Goal: Transaction & Acquisition: Purchase product/service

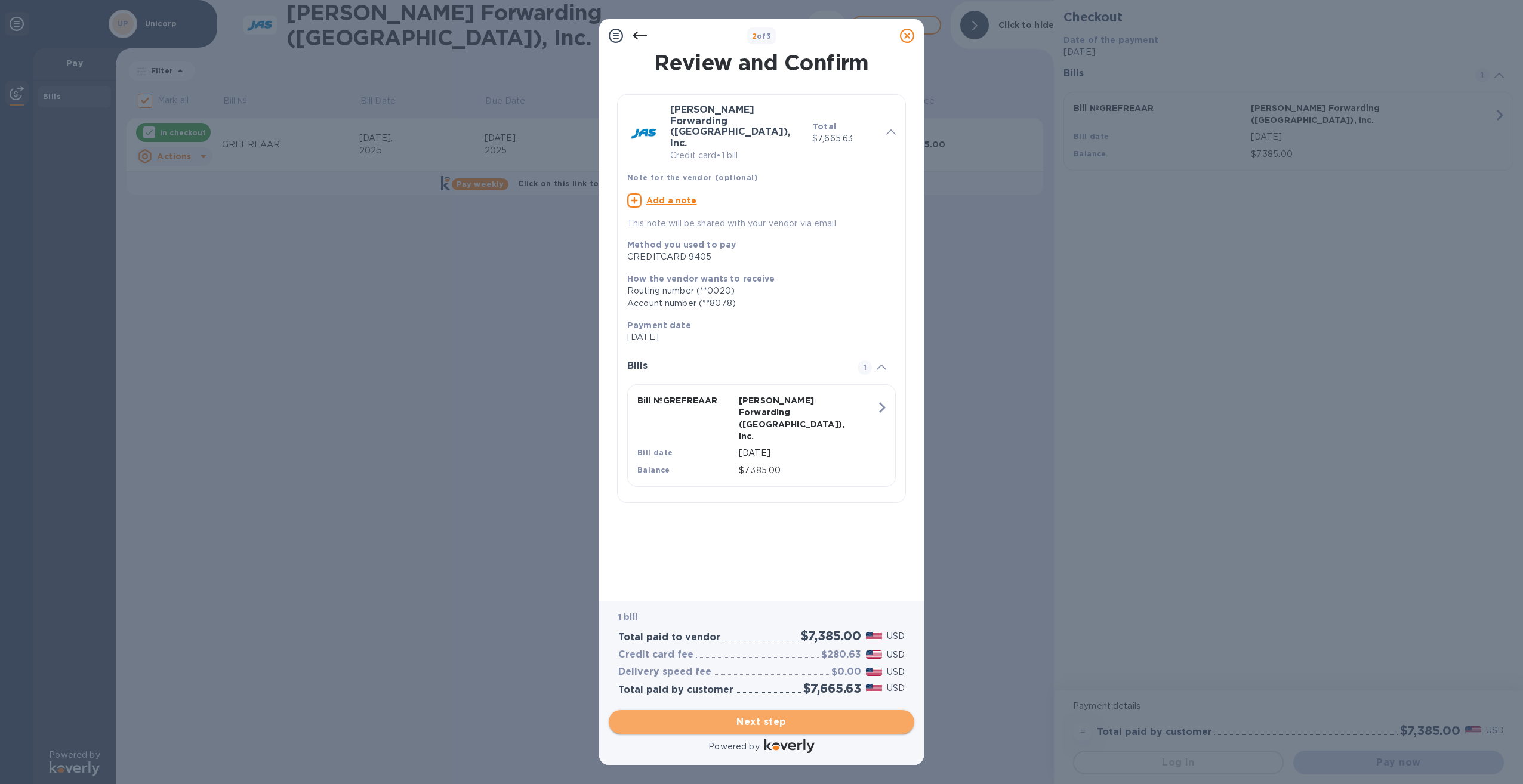
click at [826, 720] on span "Next step" at bounding box center [761, 722] width 286 height 15
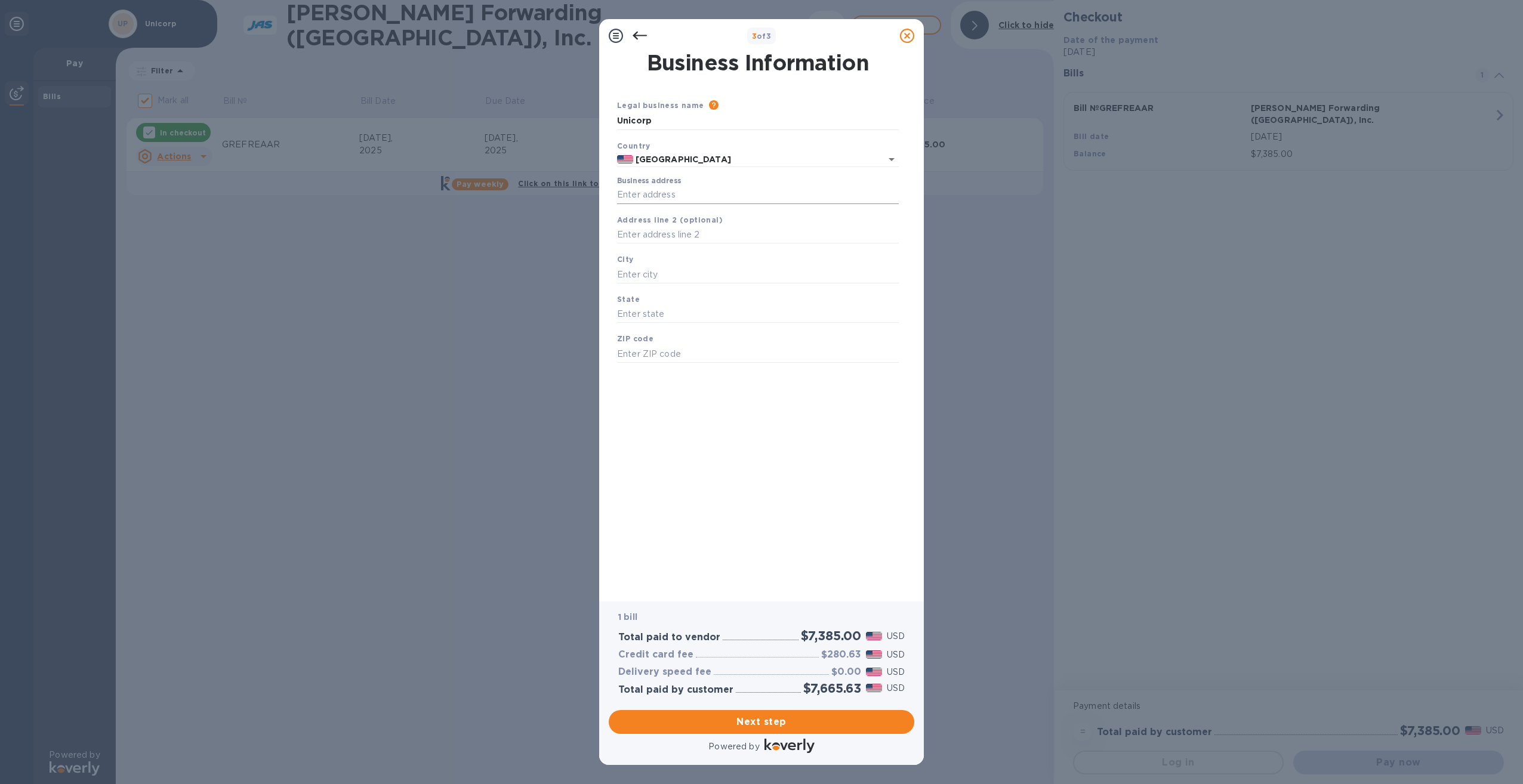
click at [728, 188] on input "Business address" at bounding box center [757, 195] width 281 height 18
click at [727, 195] on input "Business address" at bounding box center [757, 195] width 281 height 18
type input "1601 Gulf of Mexico Drive"
type input "Longboat Key"
type input "FL"
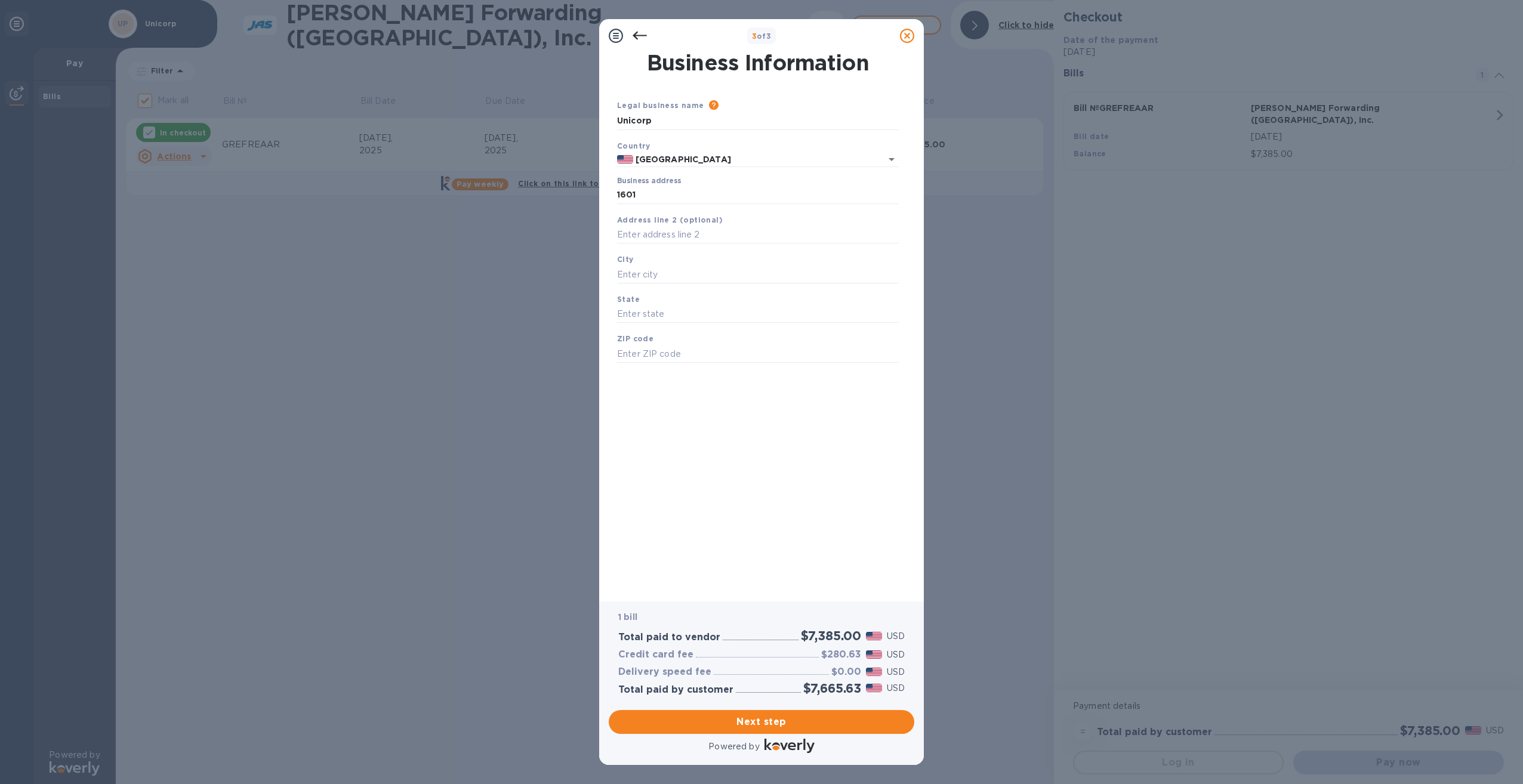
type input "34228"
click at [830, 719] on span "Next step" at bounding box center [761, 722] width 286 height 15
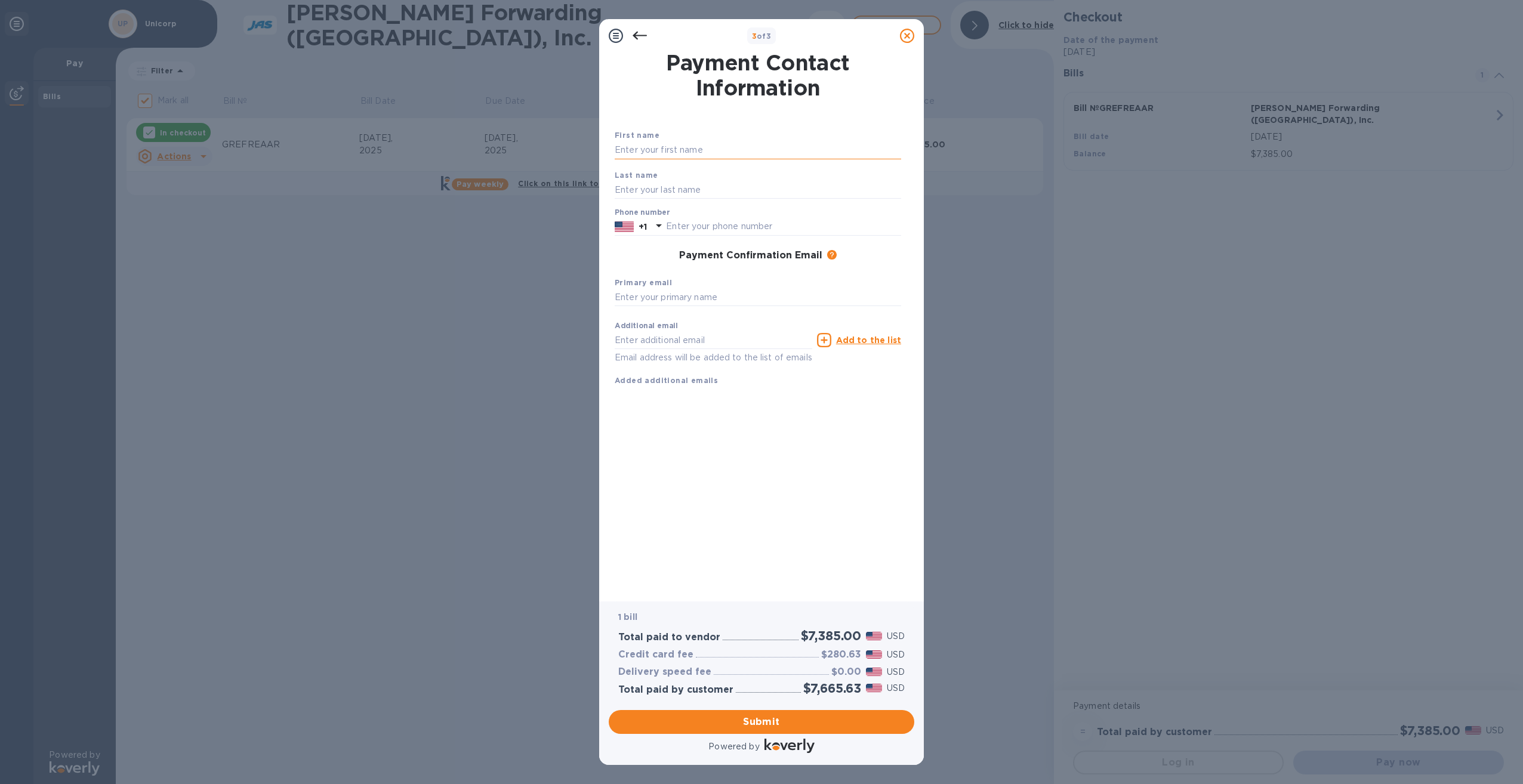
click at [717, 158] on input "text" at bounding box center [757, 150] width 286 height 18
type input "James"
type input "Tafoya"
type input "9412311000"
type input "james.tafoya@stregis.com"
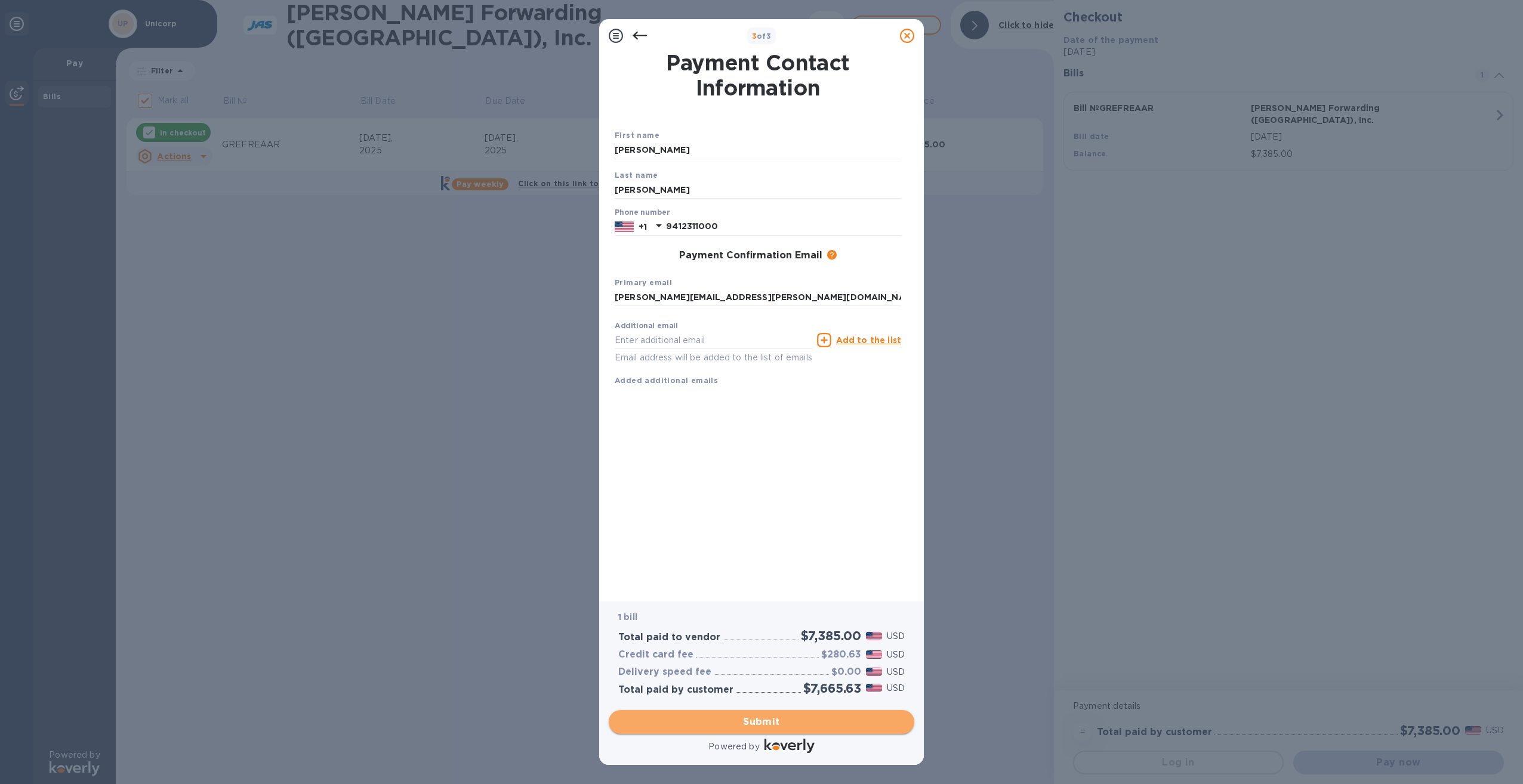
click at [793, 721] on span "Submit" at bounding box center [761, 722] width 286 height 15
click at [784, 720] on div "Saving" at bounding box center [761, 722] width 315 height 33
checkbox input "false"
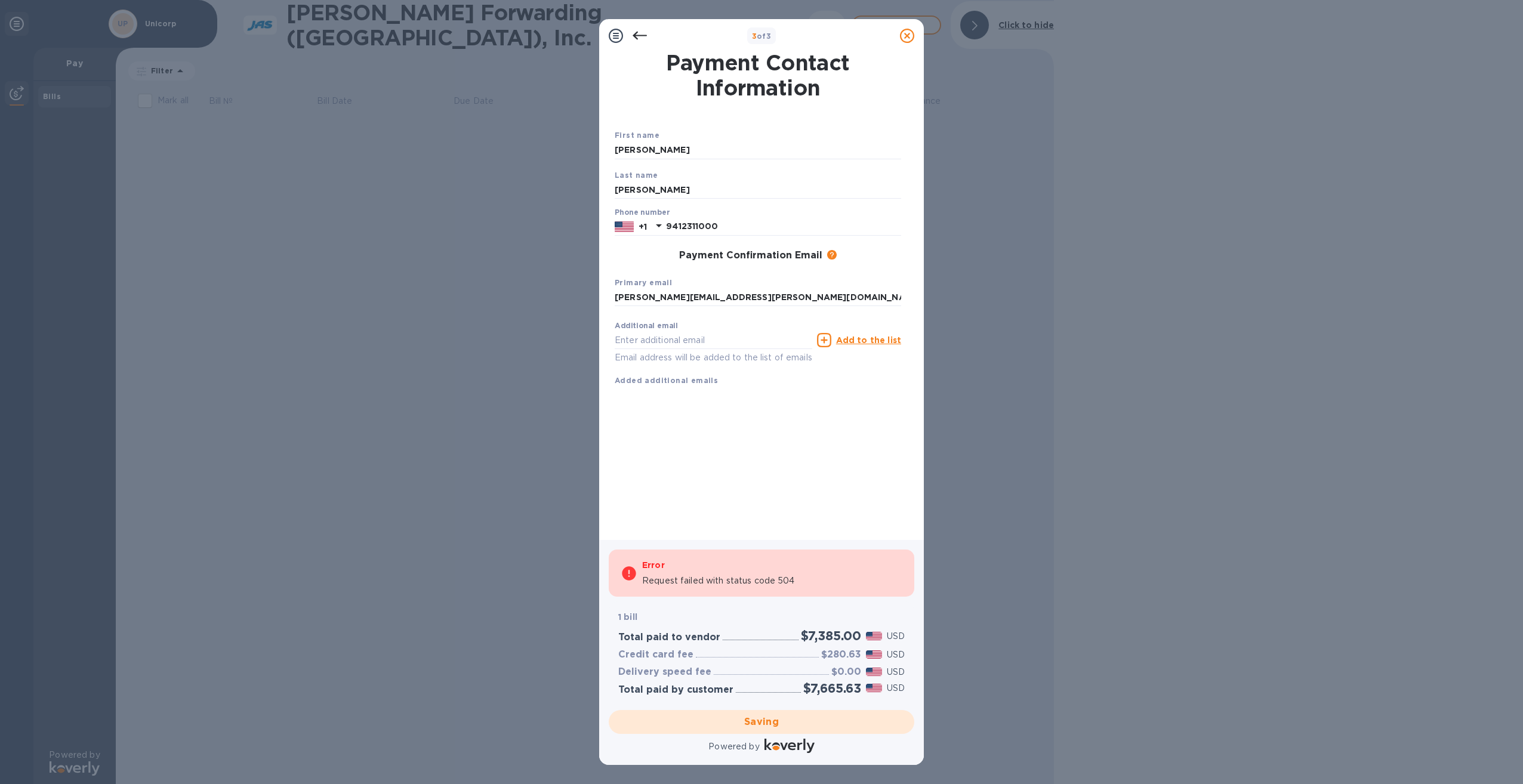
click at [646, 35] on icon at bounding box center [640, 35] width 15 height 15
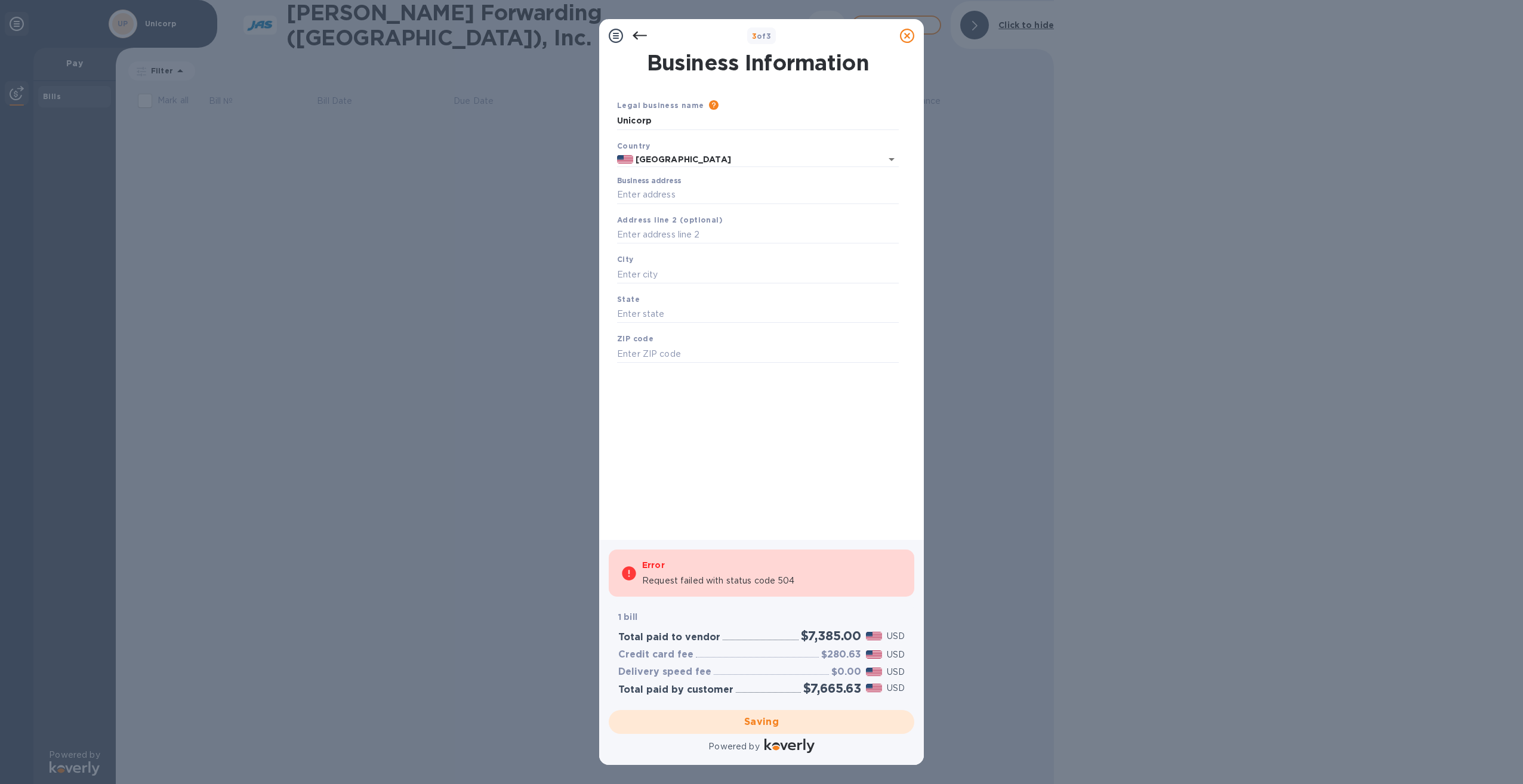
click at [732, 584] on p "Request failed with status code 504" at bounding box center [719, 580] width 152 height 12
click at [718, 202] on input "Business address" at bounding box center [757, 195] width 281 height 18
click at [723, 197] on input "Business address" at bounding box center [757, 195] width 281 height 18
type input "1601 Gulf of Mexico Drive"
type input "Longboat Key"
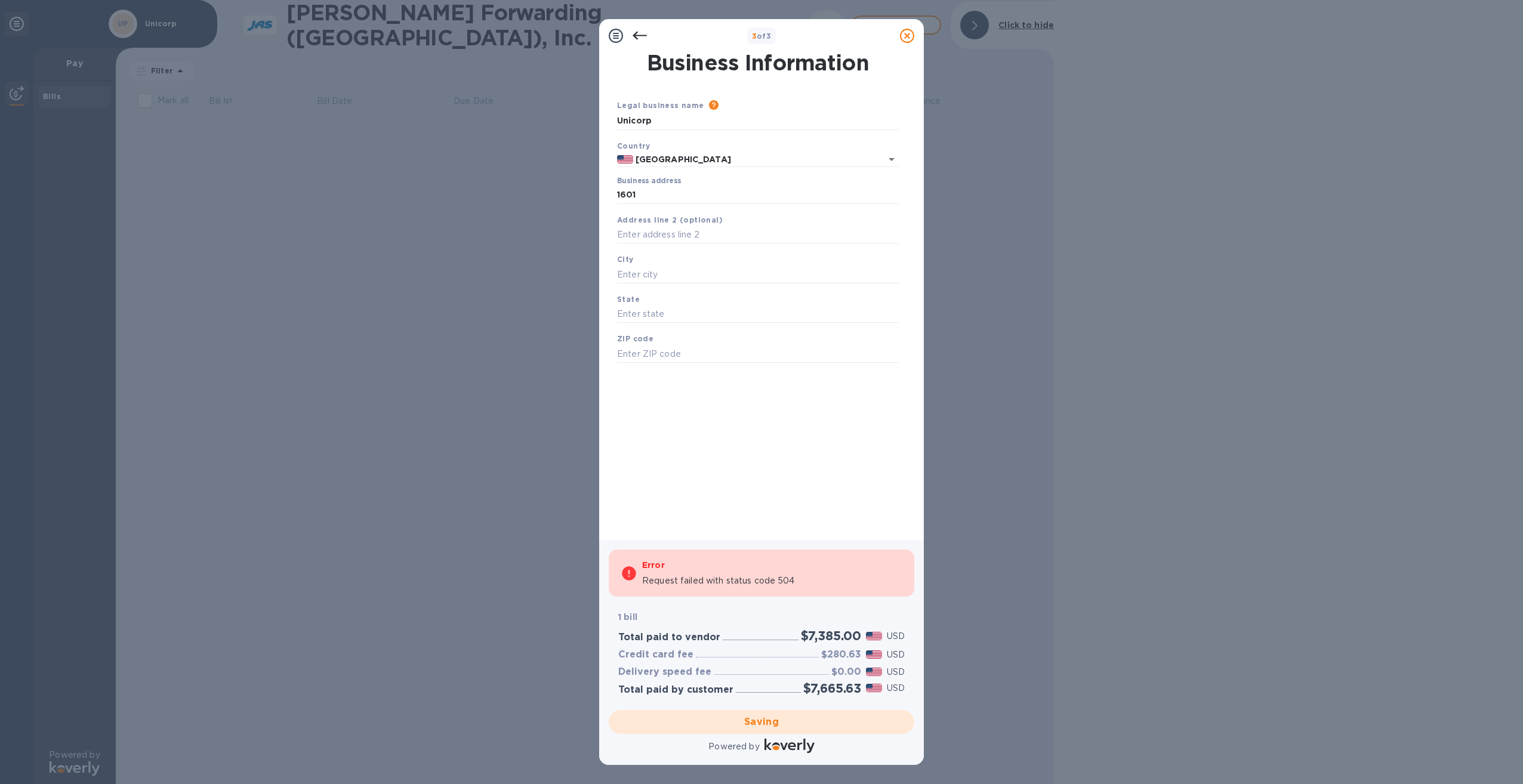
type input "FL"
type input "34228"
click at [777, 718] on div "Saving" at bounding box center [761, 722] width 315 height 33
click at [777, 718] on div "Saving" at bounding box center [761, 722] width 315 height 33
click at [777, 718] on div "Saving" at bounding box center [761, 722] width 315 height 33
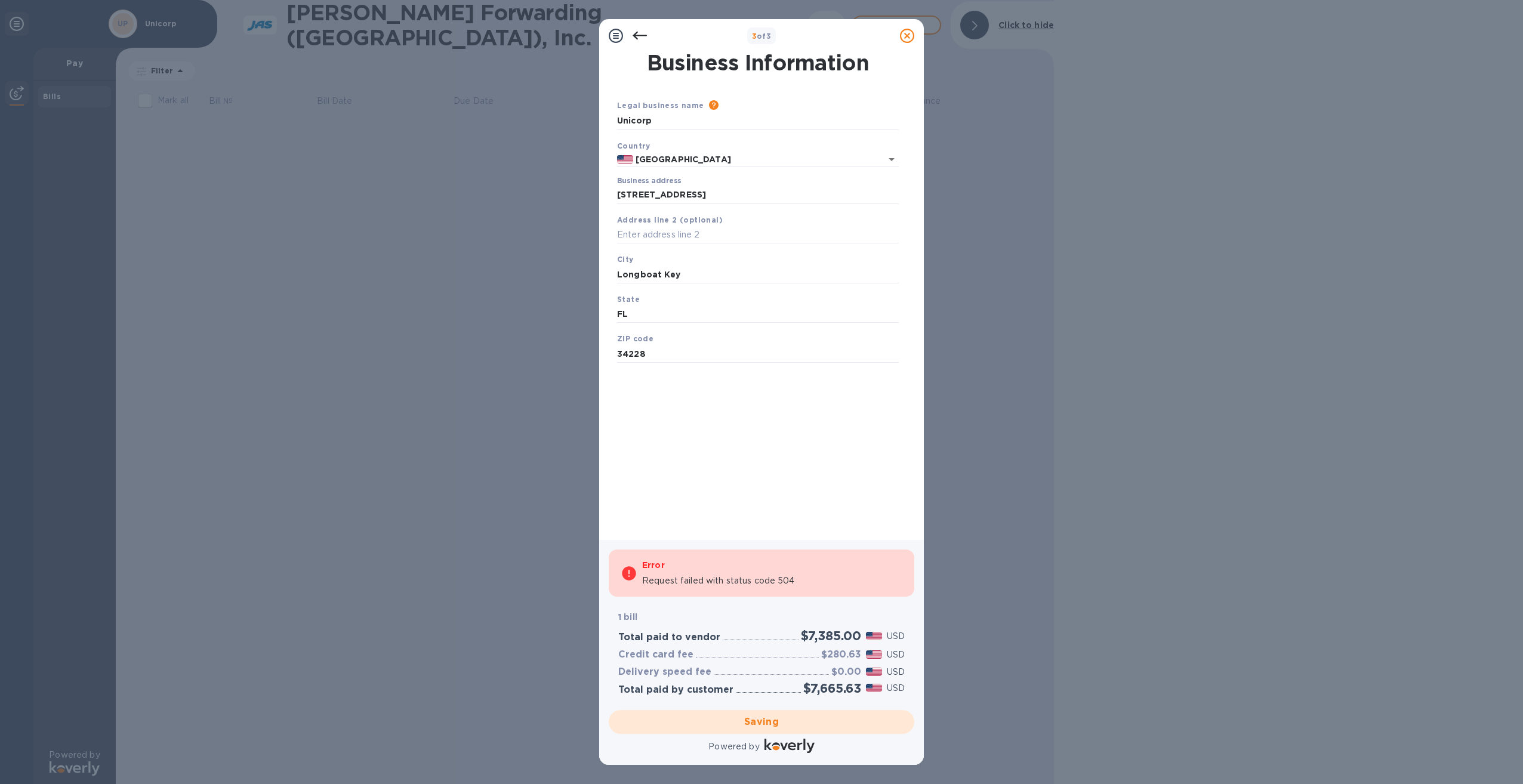
click at [655, 37] on div "3 of 3" at bounding box center [761, 36] width 220 height 17
click at [642, 33] on icon at bounding box center [640, 35] width 15 height 15
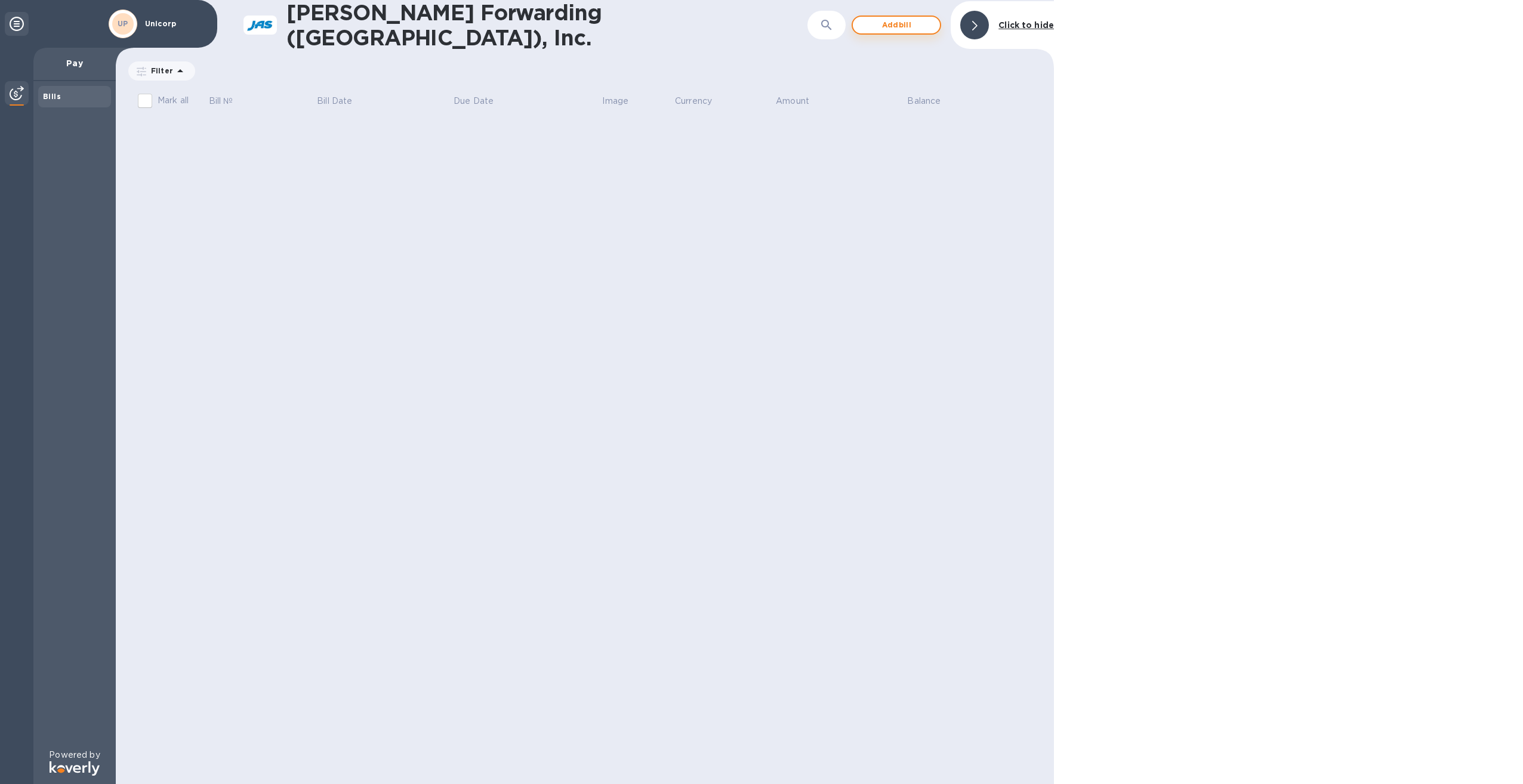
click at [902, 23] on span "Add bill" at bounding box center [896, 25] width 68 height 15
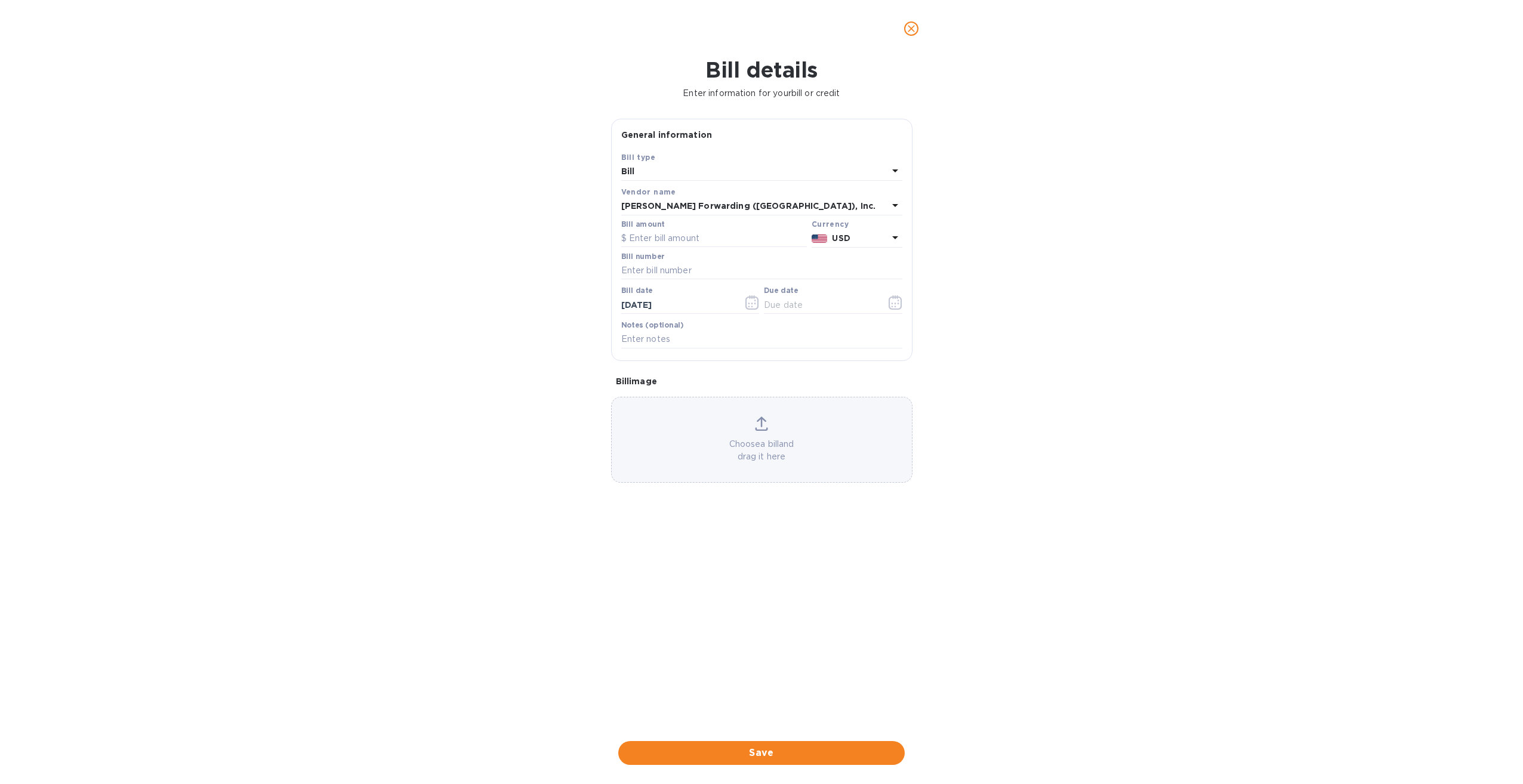
click at [915, 30] on icon "close" at bounding box center [910, 28] width 12 height 12
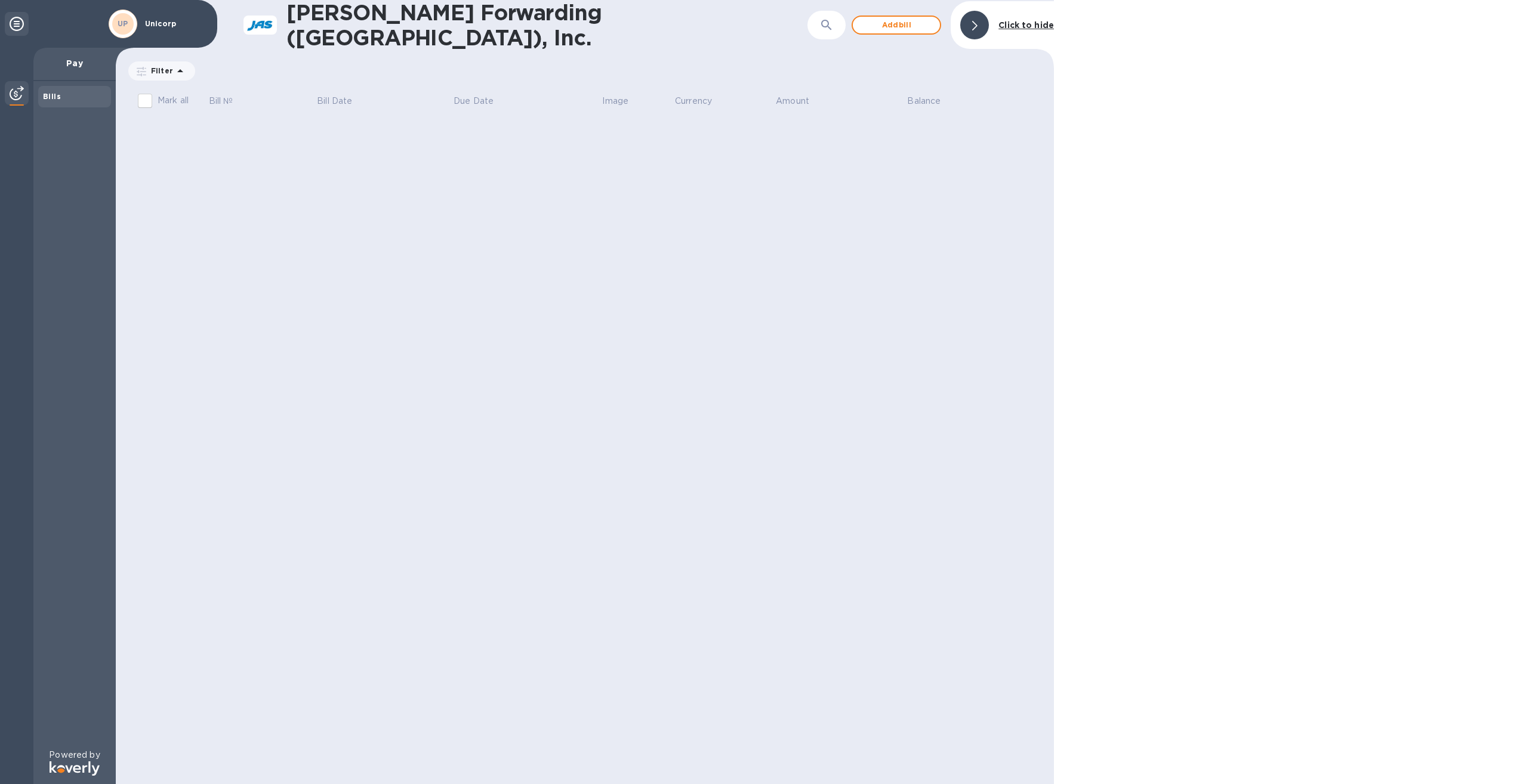
click at [76, 69] on p "Pay" at bounding box center [74, 63] width 63 height 12
click at [76, 87] on div "Bills" at bounding box center [74, 96] width 73 height 21
click at [70, 93] on div "Bills" at bounding box center [74, 96] width 63 height 12
click at [80, 57] on p "Pay" at bounding box center [74, 63] width 63 height 12
click at [64, 54] on div "Pay" at bounding box center [74, 64] width 82 height 33
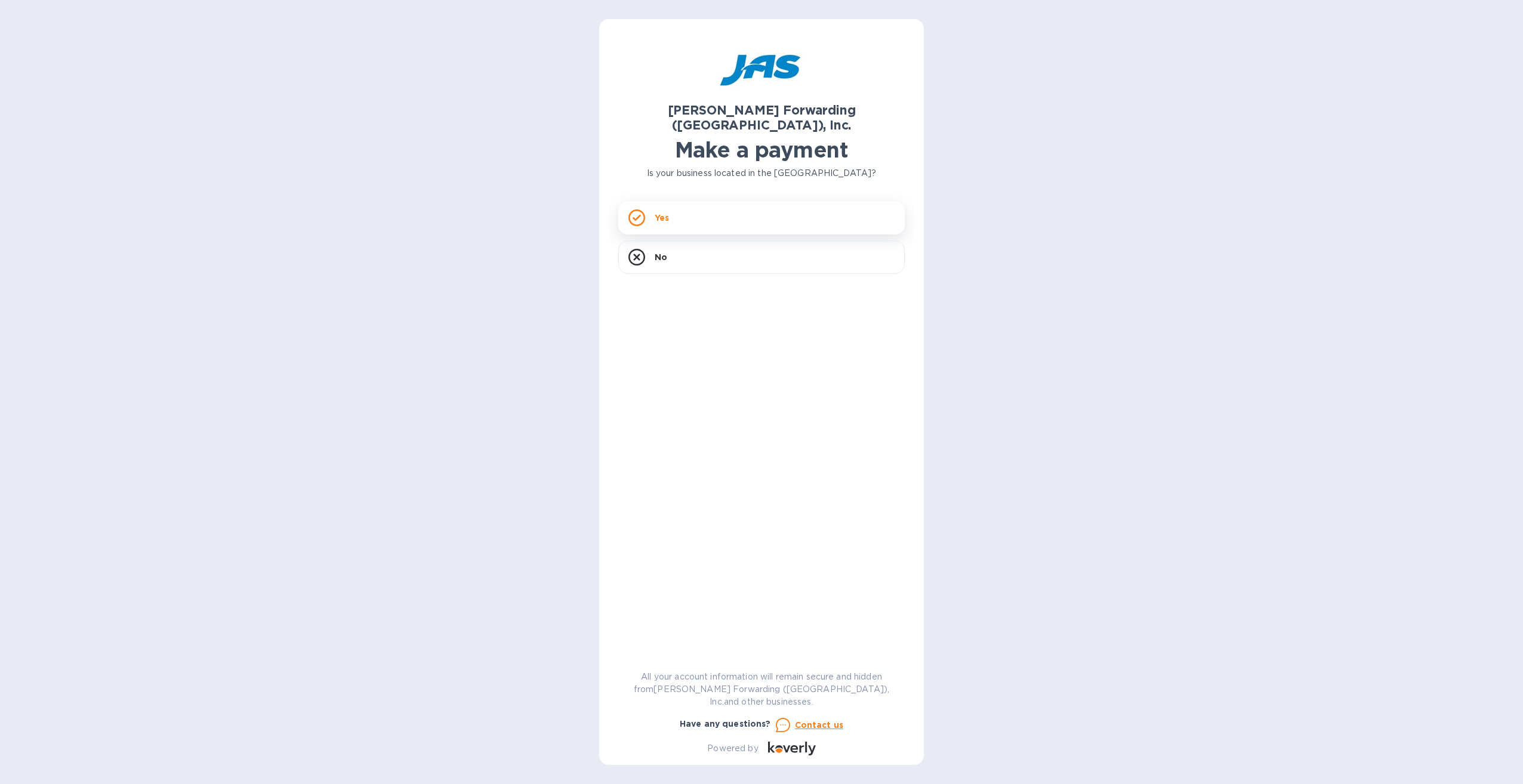
click at [721, 201] on div "Yes" at bounding box center [761, 217] width 286 height 33
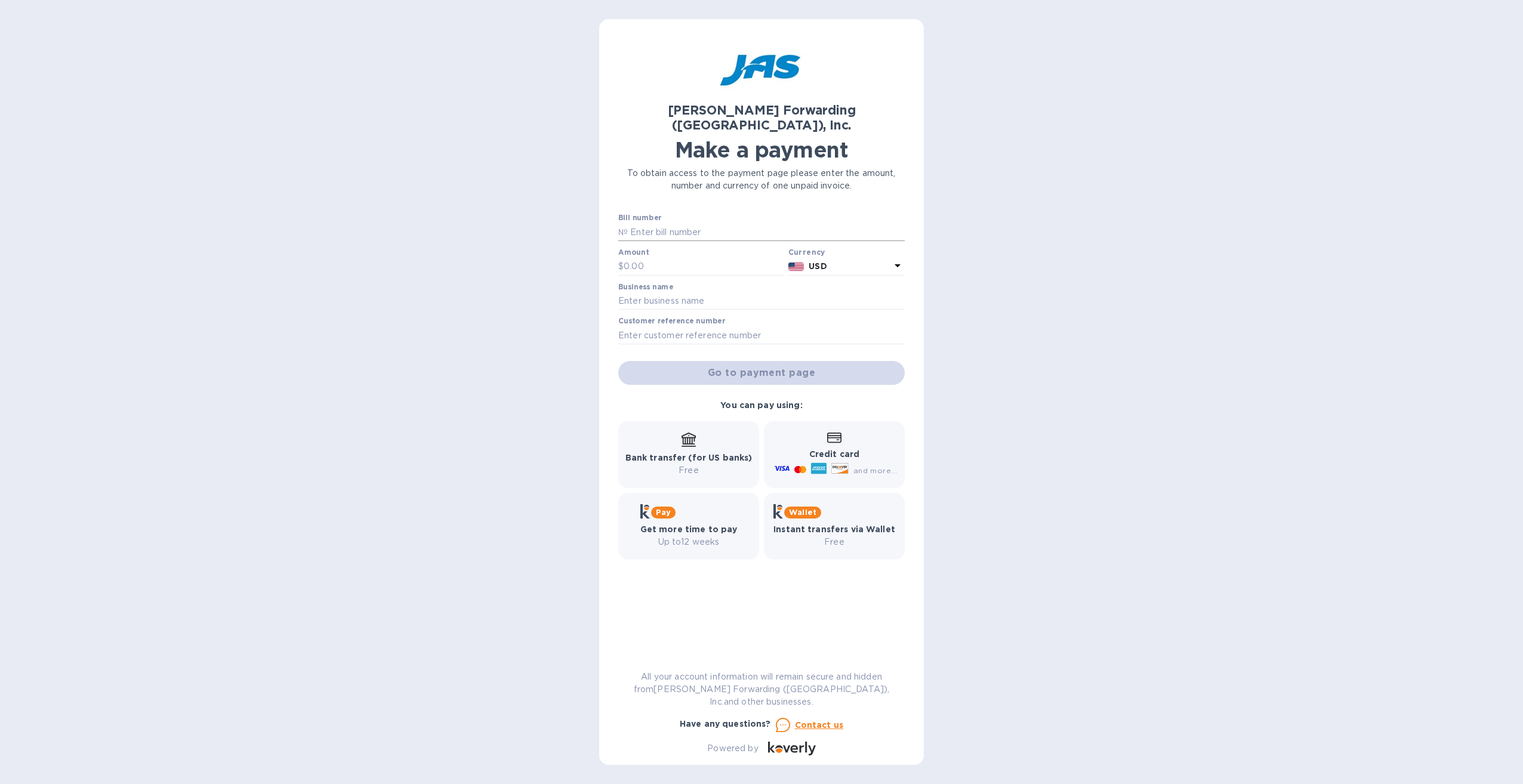
click at [703, 223] on input "text" at bounding box center [766, 232] width 277 height 18
click at [707, 223] on input "text" at bounding box center [766, 232] width 277 height 18
paste input "S508820088"
type input "S508820088"
click at [698, 258] on input "text" at bounding box center [703, 267] width 160 height 18
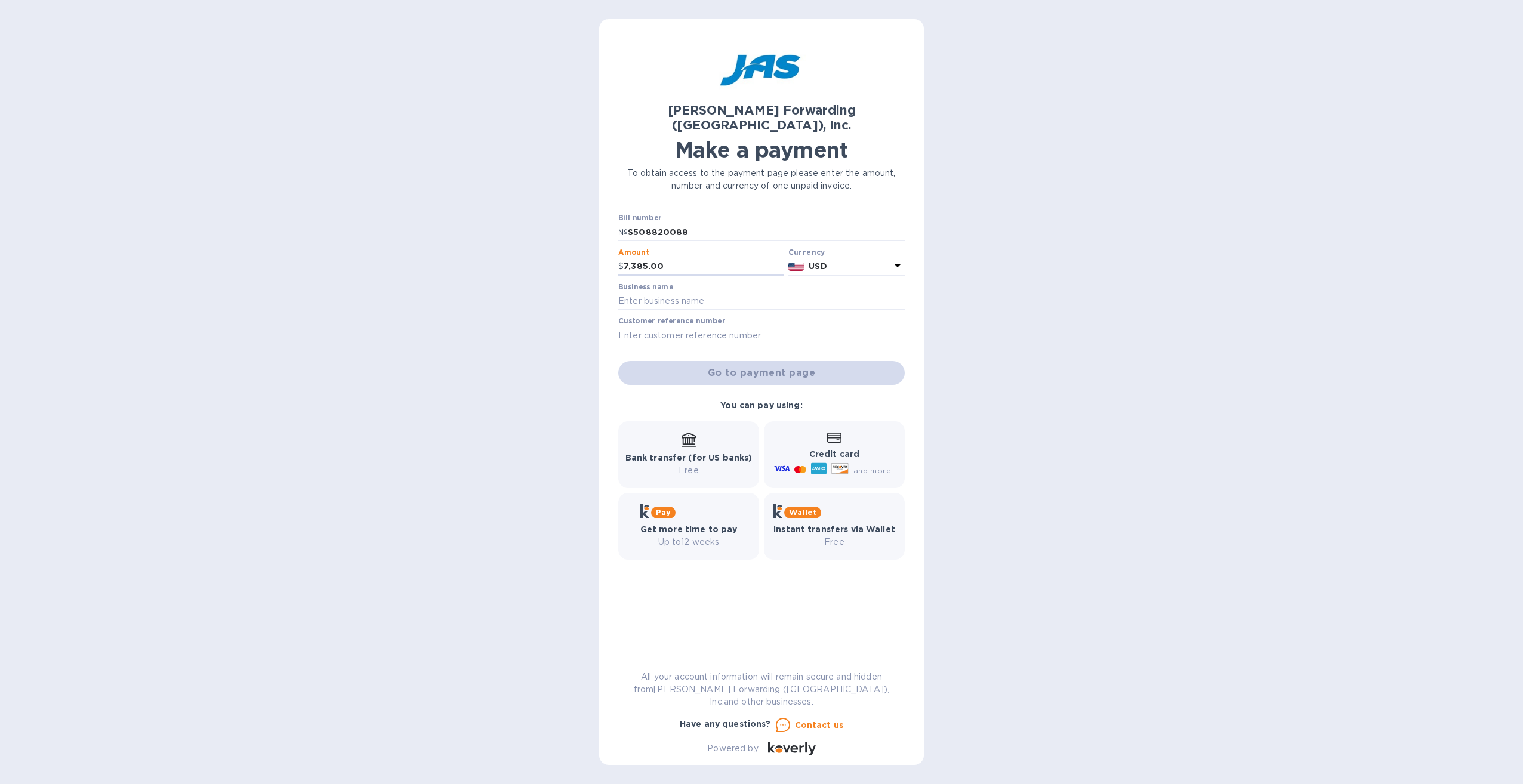
type input "7,385.00"
click at [640, 292] on input "text" at bounding box center [761, 301] width 286 height 18
click at [646, 292] on input "text" at bounding box center [761, 301] width 286 height 18
type input "Unicorp"
click at [956, 327] on div "[PERSON_NAME] Forwarding ([GEOGRAPHIC_DATA]), Inc. Make a payment To obtain acc…" at bounding box center [762, 392] width 1523 height 784
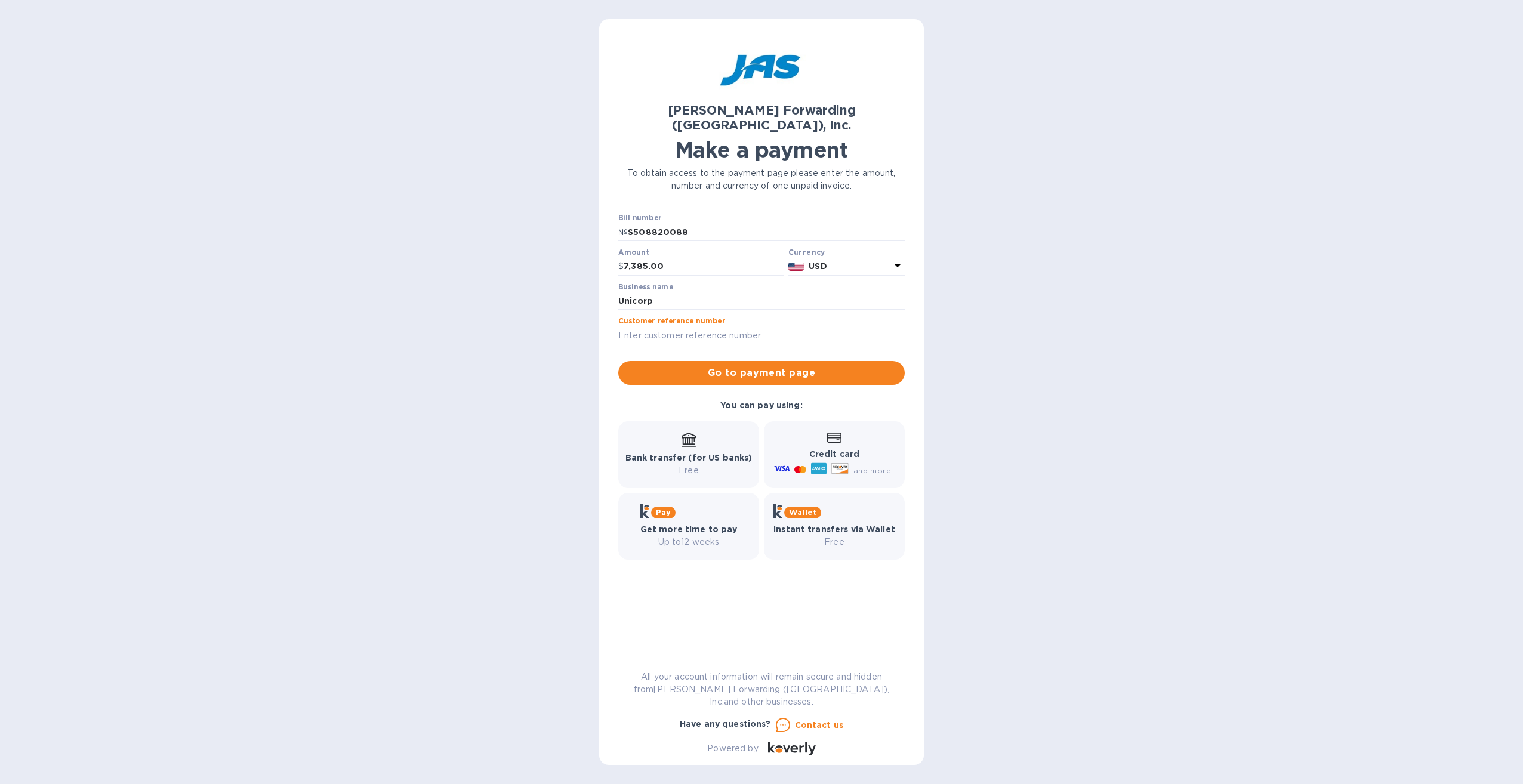
click at [823, 326] on input "text" at bounding box center [761, 335] width 286 height 18
click at [771, 366] on button "Go to payment page" at bounding box center [761, 373] width 286 height 24
